Goal: Task Accomplishment & Management: Manage account settings

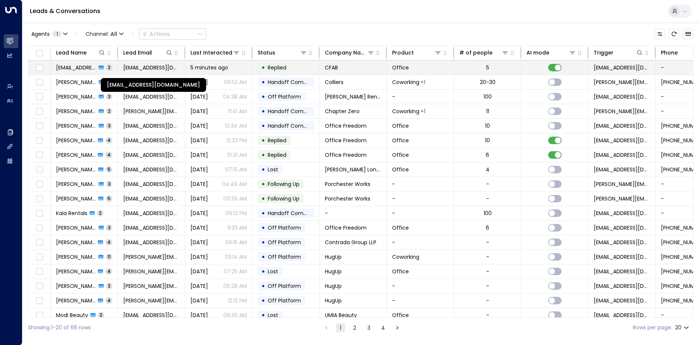
click at [161, 67] on span "[EMAIL_ADDRESS][DOMAIN_NAME]" at bounding box center [151, 67] width 56 height 7
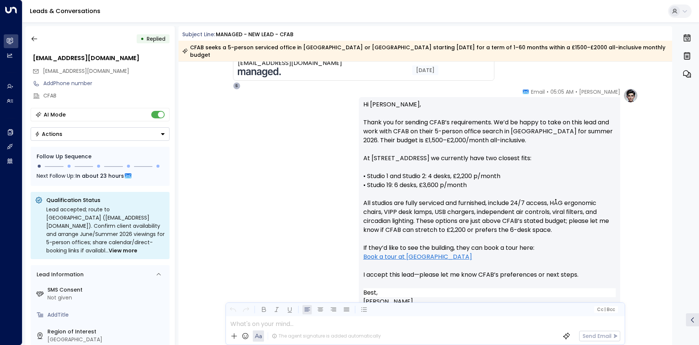
scroll to position [227, 0]
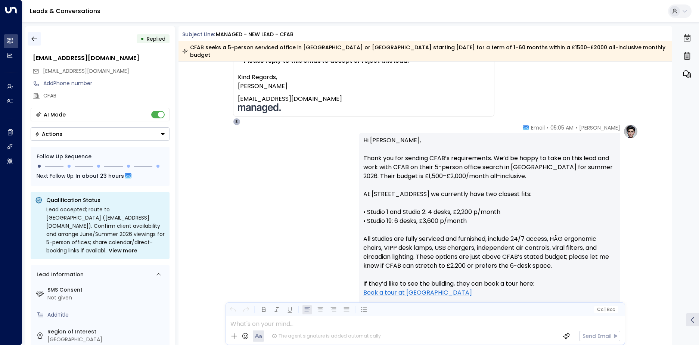
click at [39, 34] on button "button" at bounding box center [34, 38] width 13 height 13
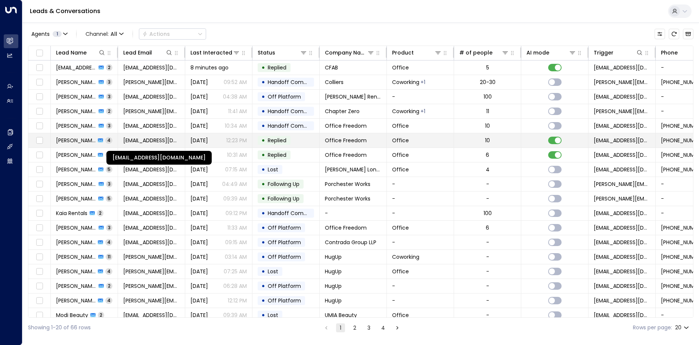
click at [155, 141] on span "[EMAIL_ADDRESS][DOMAIN_NAME]" at bounding box center [151, 140] width 56 height 7
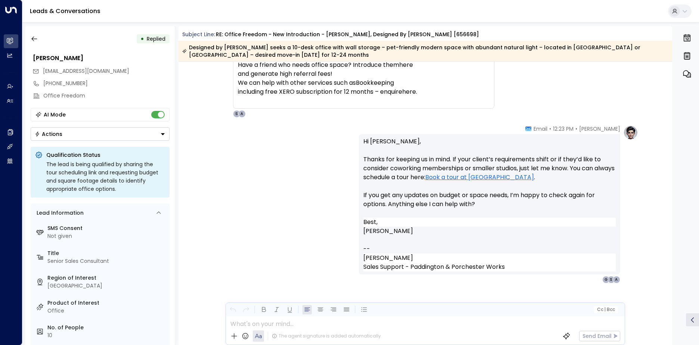
scroll to position [1273, 0]
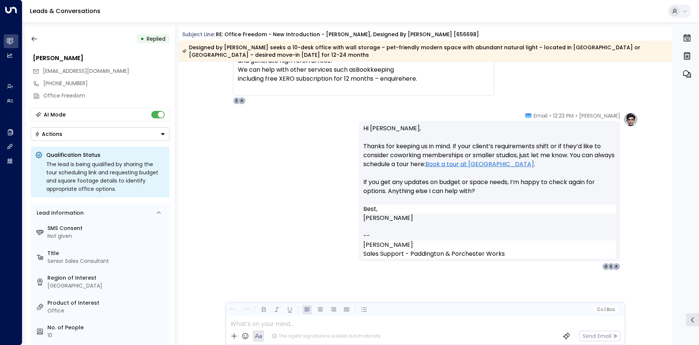
click at [27, 38] on div "• Replied [PERSON_NAME] [PERSON_NAME][EMAIL_ADDRESS][DOMAIN_NAME] [PHONE_NUMBER…" at bounding box center [99, 185] width 149 height 319
click at [28, 37] on button "button" at bounding box center [34, 38] width 13 height 13
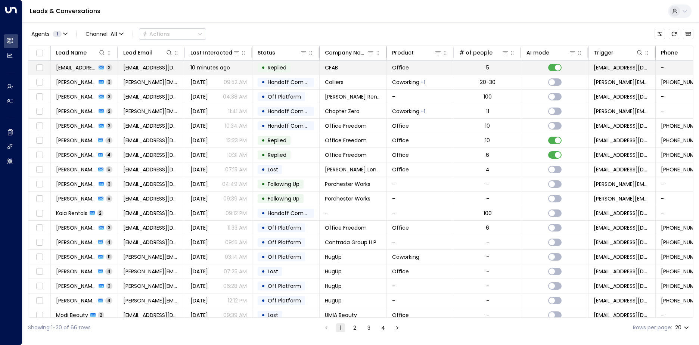
click at [165, 68] on span "[EMAIL_ADDRESS][DOMAIN_NAME]" at bounding box center [151, 67] width 56 height 7
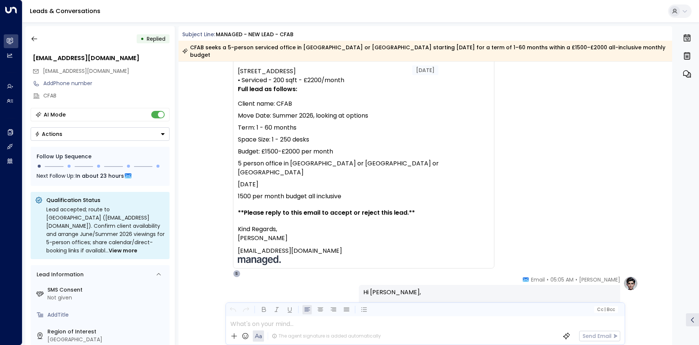
scroll to position [112, 0]
